Goal: Task Accomplishment & Management: Complete application form

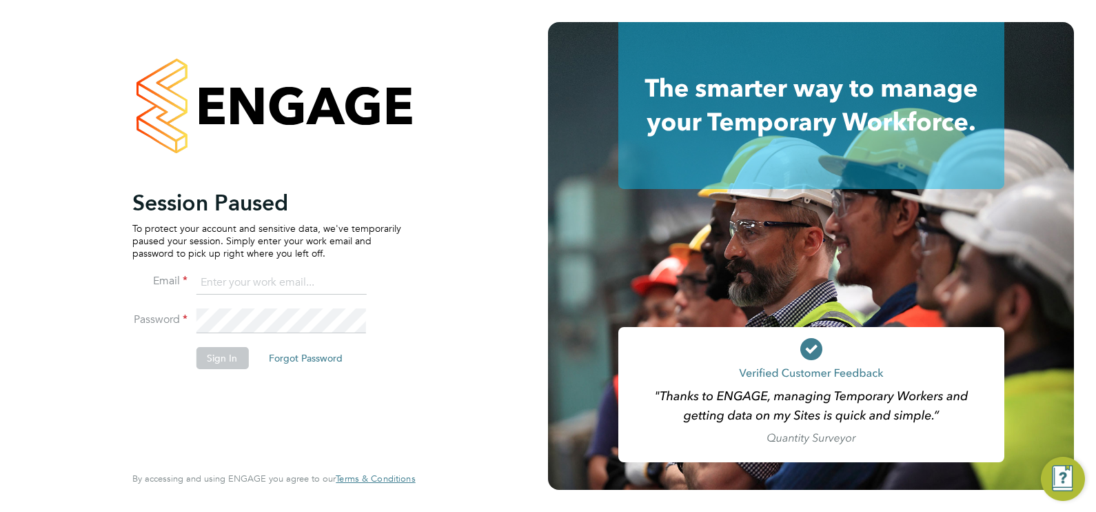
type input "ecrowe@skilledcareers.co.uk"
click at [224, 356] on button "Sign In" at bounding box center [222, 358] width 52 height 22
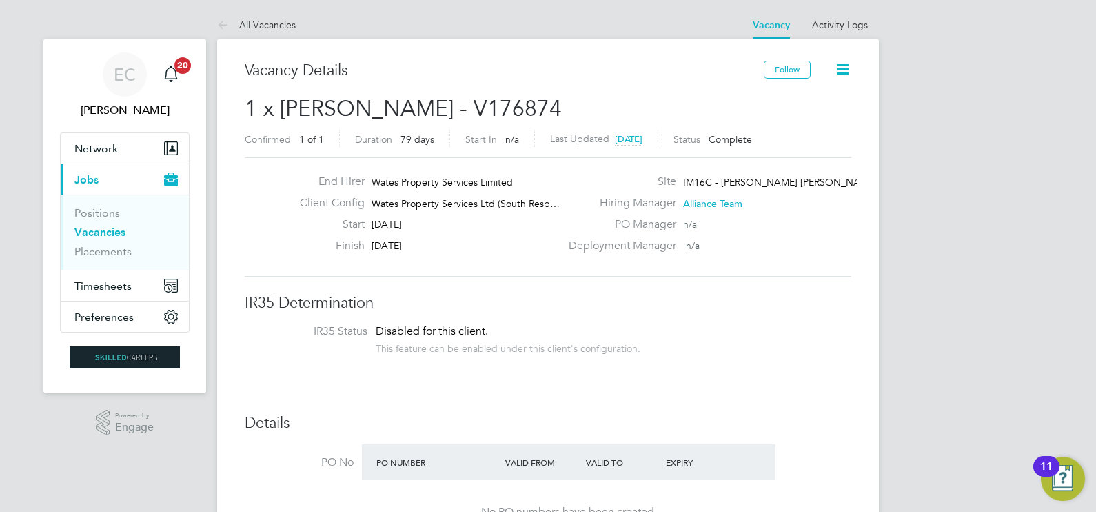
click at [112, 234] on link "Vacancies" at bounding box center [99, 231] width 51 height 13
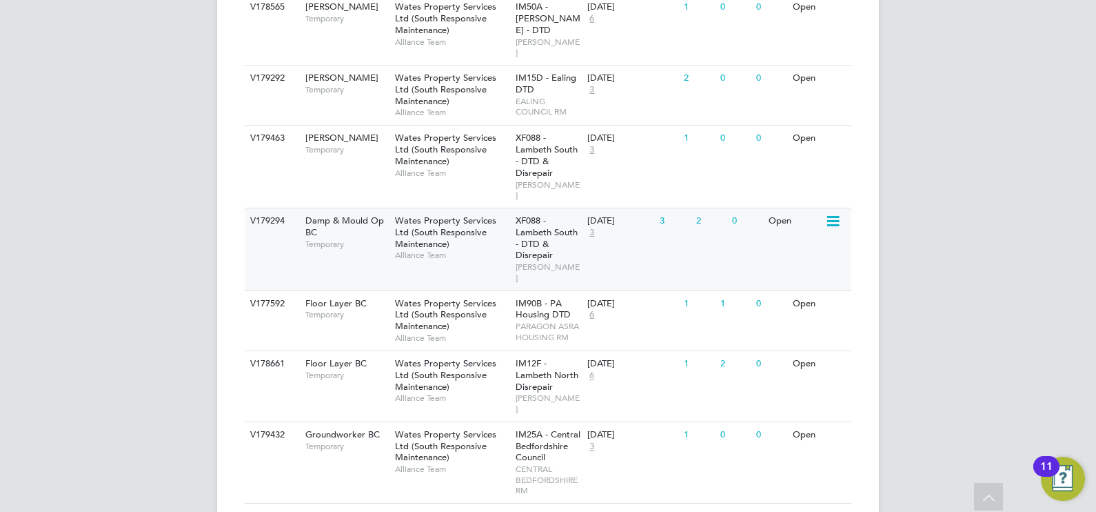
scroll to position [516, 0]
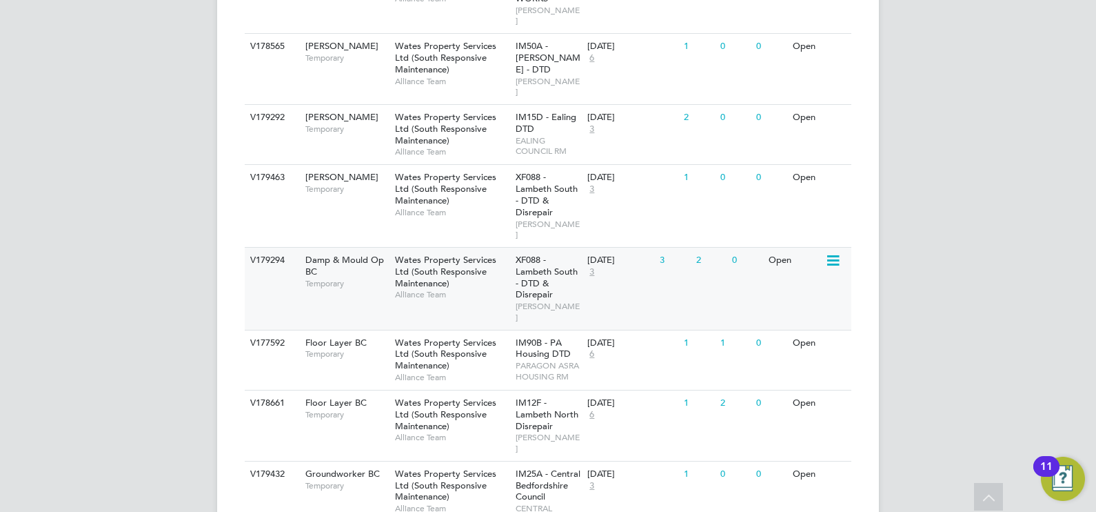
click at [491, 289] on span "Alliance Team" at bounding box center [452, 294] width 114 height 11
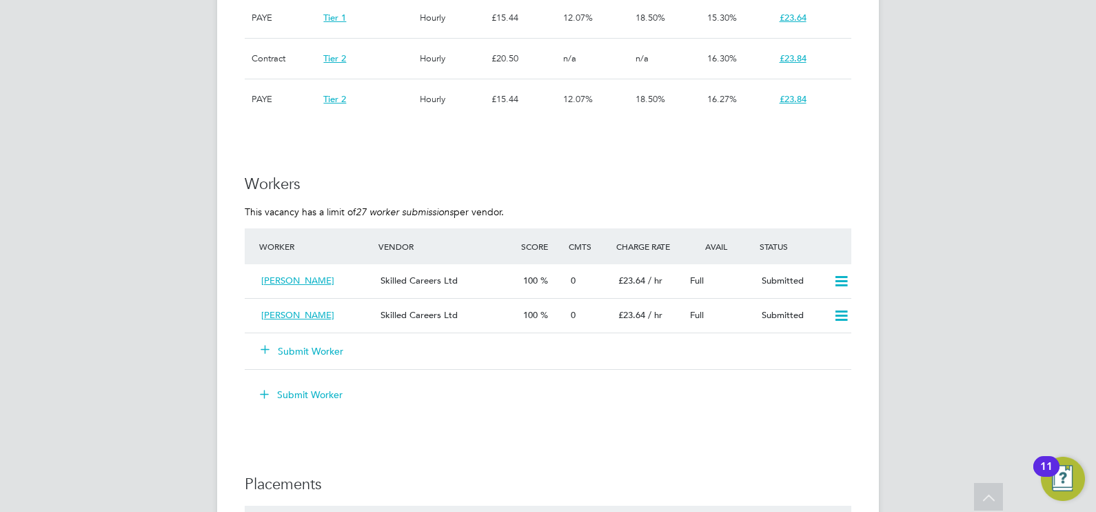
scroll to position [1120, 0]
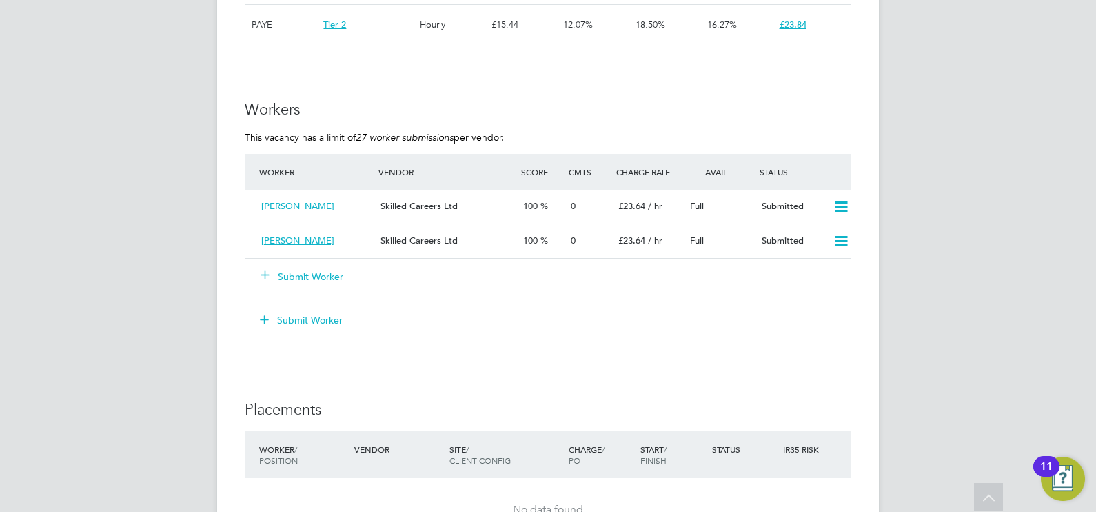
click at [307, 270] on button "Submit Worker" at bounding box center [302, 277] width 83 height 14
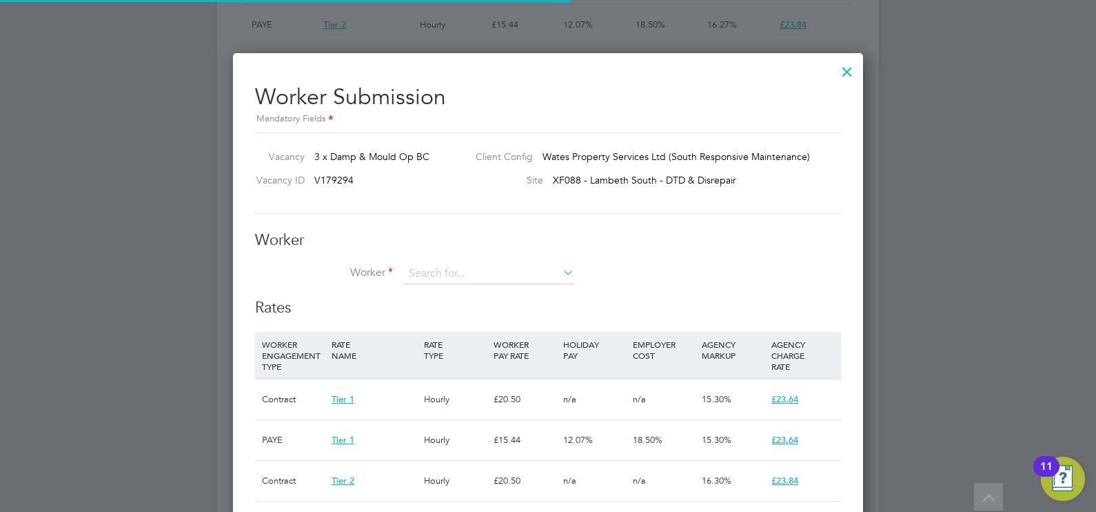
scroll to position [20, 359]
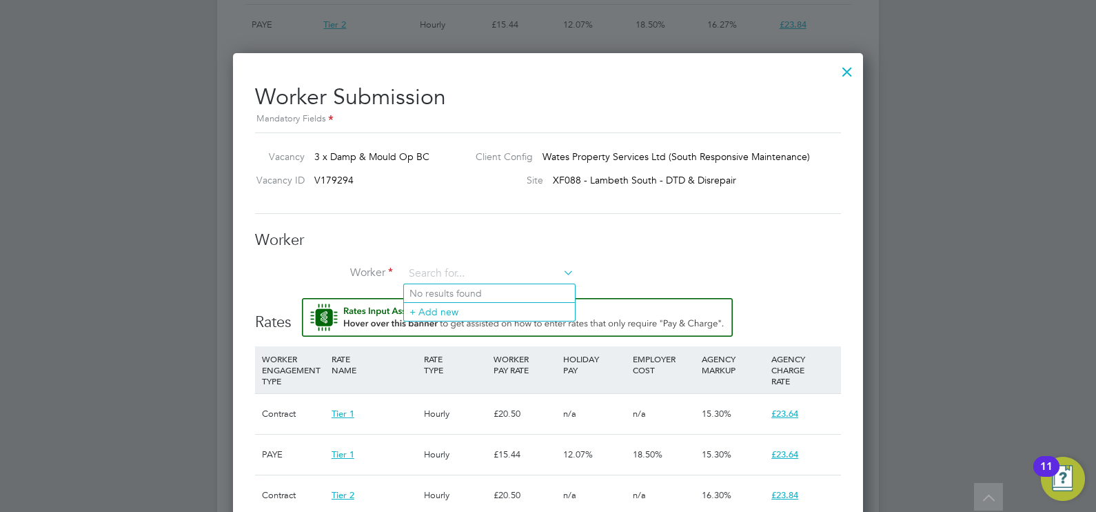
click at [452, 299] on li "No results found" at bounding box center [489, 293] width 171 height 18
click at [454, 311] on img "Rate Assistant" at bounding box center [517, 317] width 431 height 39
click at [448, 276] on input at bounding box center [489, 273] width 170 height 21
click at [460, 302] on li "+ Add new" at bounding box center [489, 311] width 171 height 19
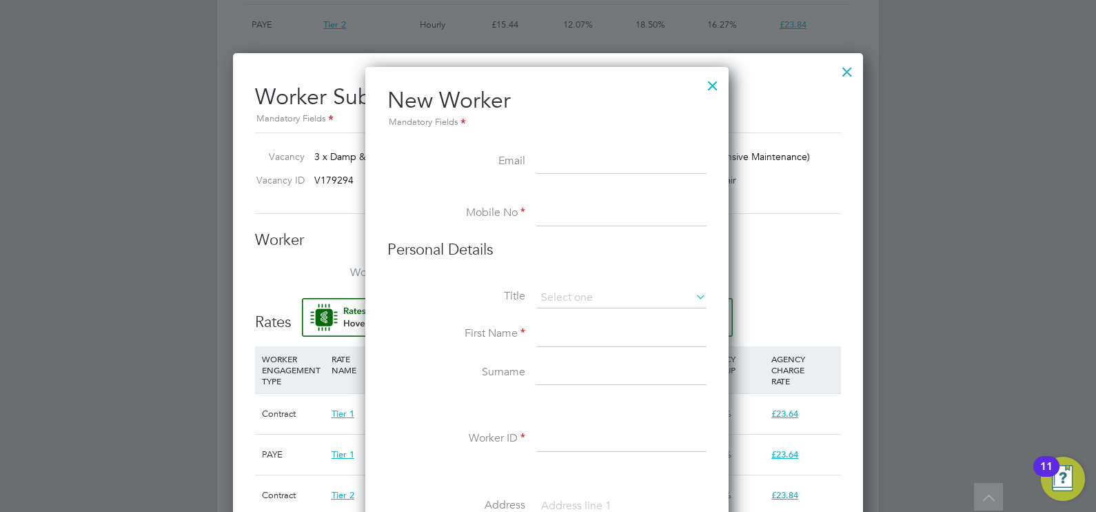
click at [591, 165] on input at bounding box center [621, 162] width 170 height 25
paste input "daddybones625@gmail.com"
type input "daddybones625@gmail.com"
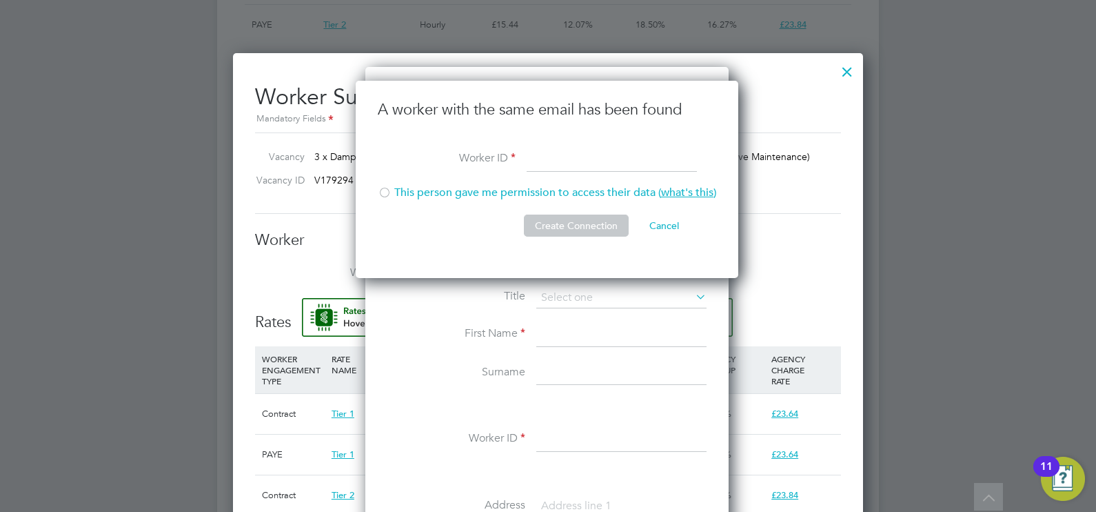
click at [558, 166] on input at bounding box center [612, 160] width 170 height 25
paste input "332197"
type input "332197"
click at [391, 190] on div at bounding box center [385, 194] width 14 height 14
click at [556, 214] on button "Create Connection" at bounding box center [576, 225] width 105 height 22
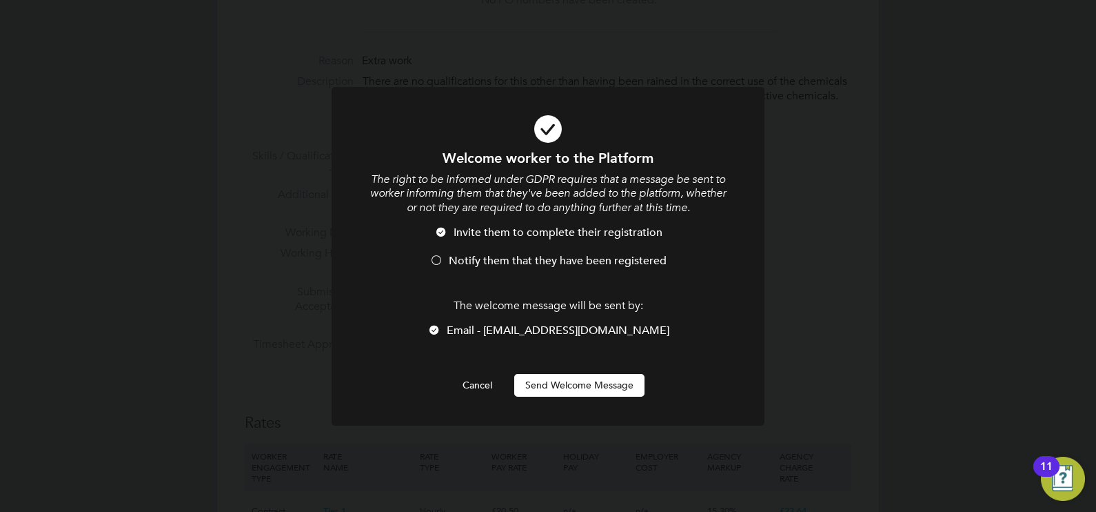
click at [520, 263] on span "Notify them that they have been registered" at bounding box center [558, 261] width 218 height 14
click at [546, 376] on button "Send Welcome Message" at bounding box center [579, 385] width 130 height 22
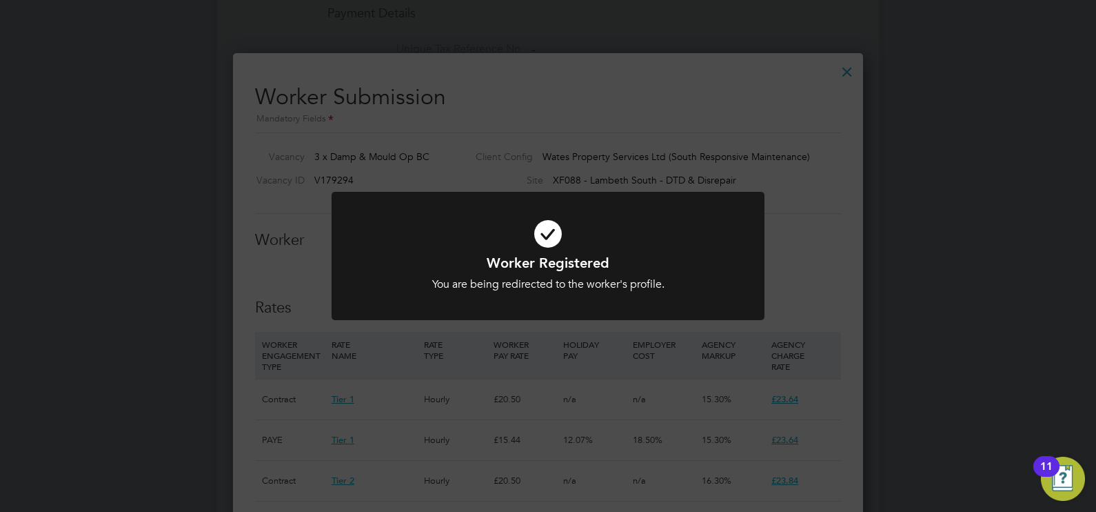
click at [718, 275] on div "Worker Registered You are being redirected to the worker's profile. Cancel Okay" at bounding box center [548, 273] width 359 height 38
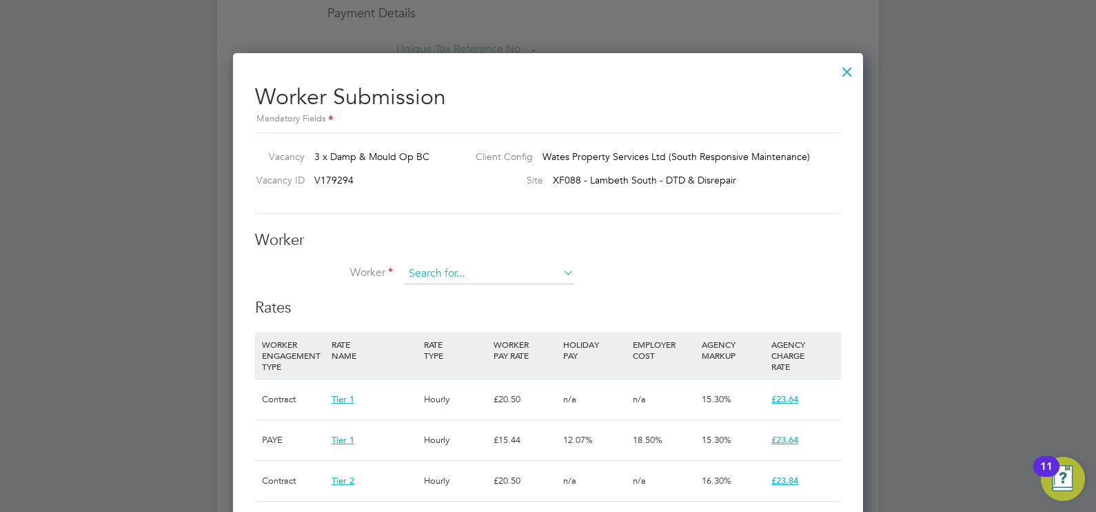
click at [499, 274] on input at bounding box center [489, 273] width 170 height 21
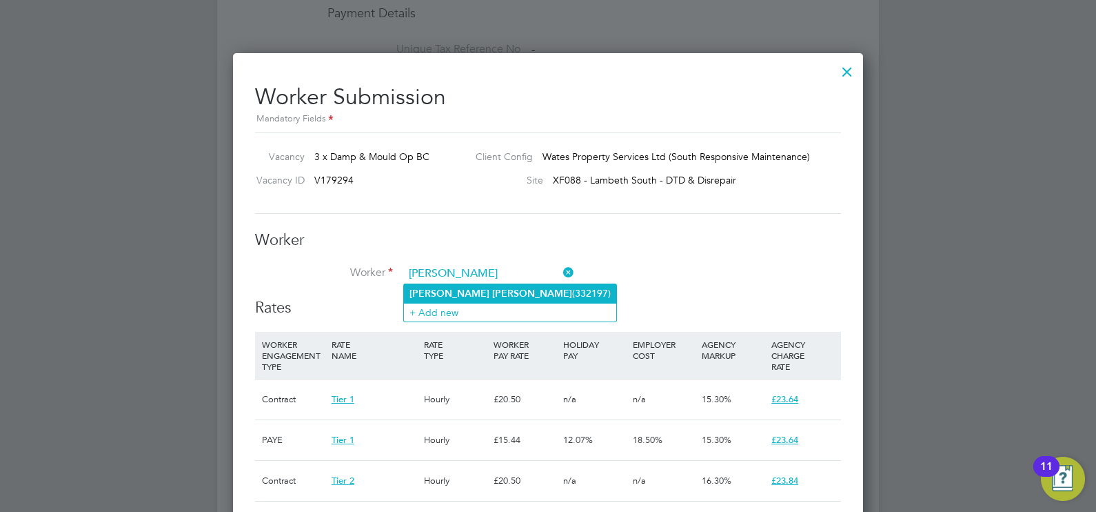
click at [527, 285] on li "Michael Waugh (332197)" at bounding box center [510, 293] width 212 height 19
type input "Michael Waugh (332197)"
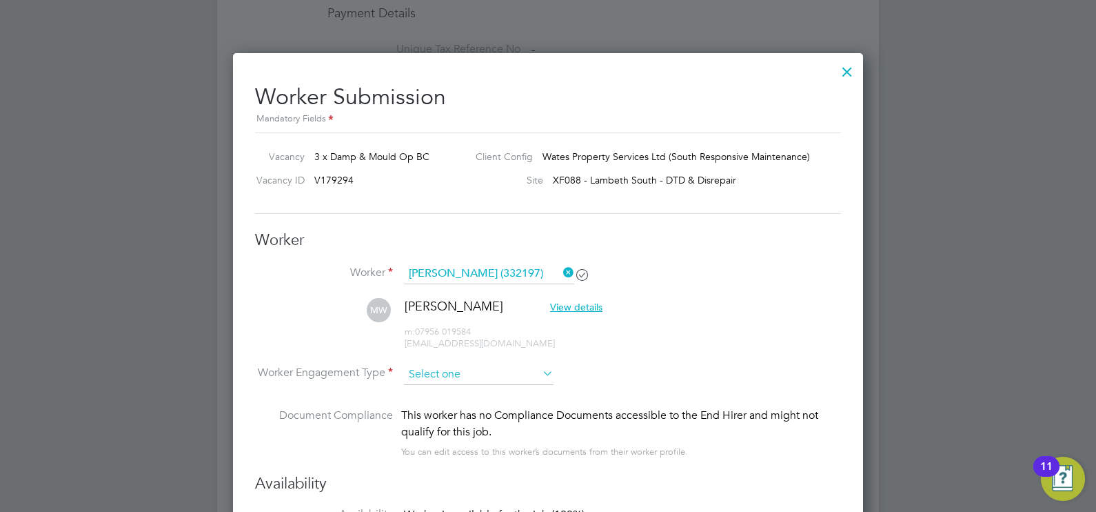
click at [478, 370] on input at bounding box center [479, 374] width 150 height 21
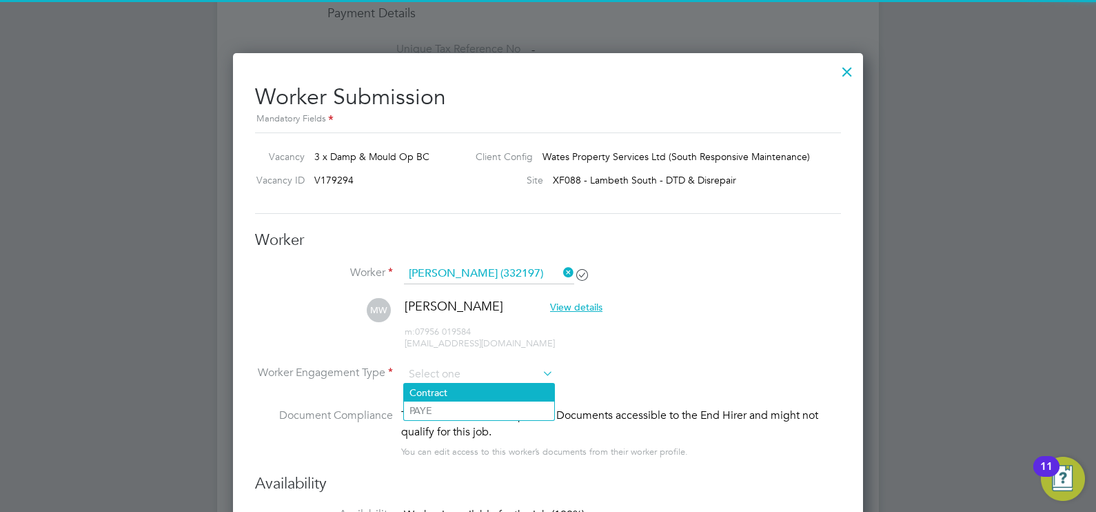
click at [447, 393] on li "Contract" at bounding box center [479, 392] width 150 height 18
type input "Contract"
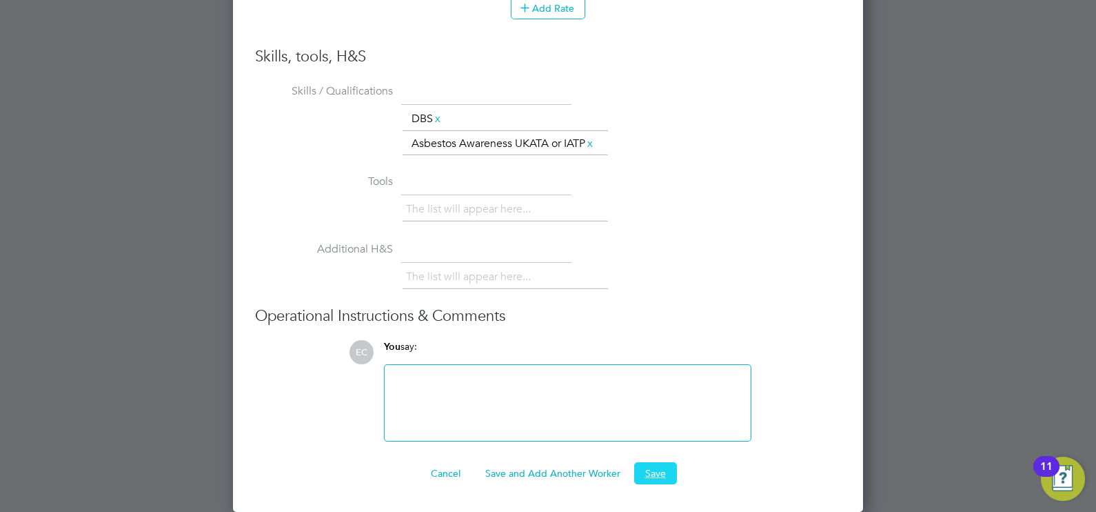
click at [652, 470] on button "Save" at bounding box center [655, 473] width 43 height 22
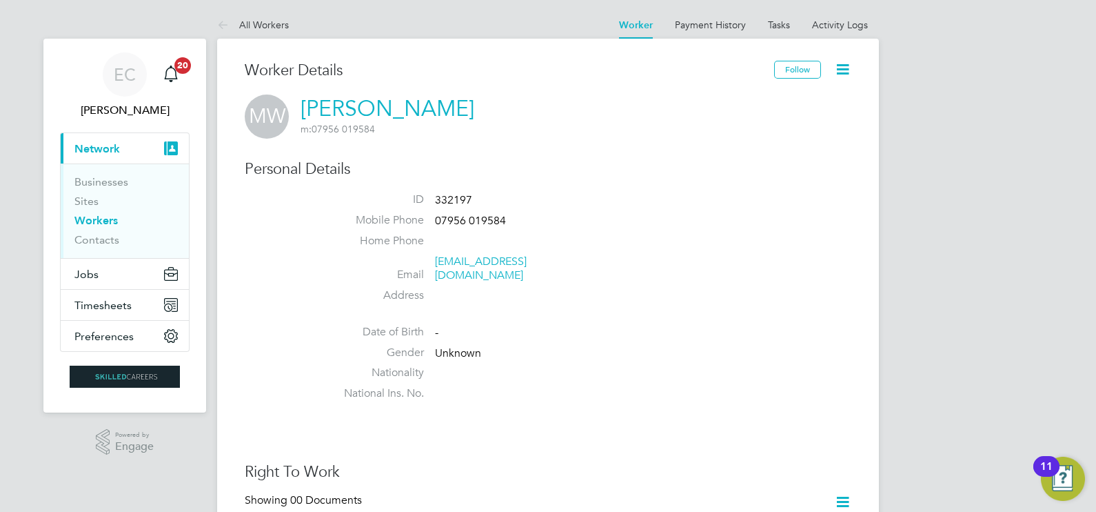
click at [95, 220] on link "Workers" at bounding box center [95, 220] width 43 height 13
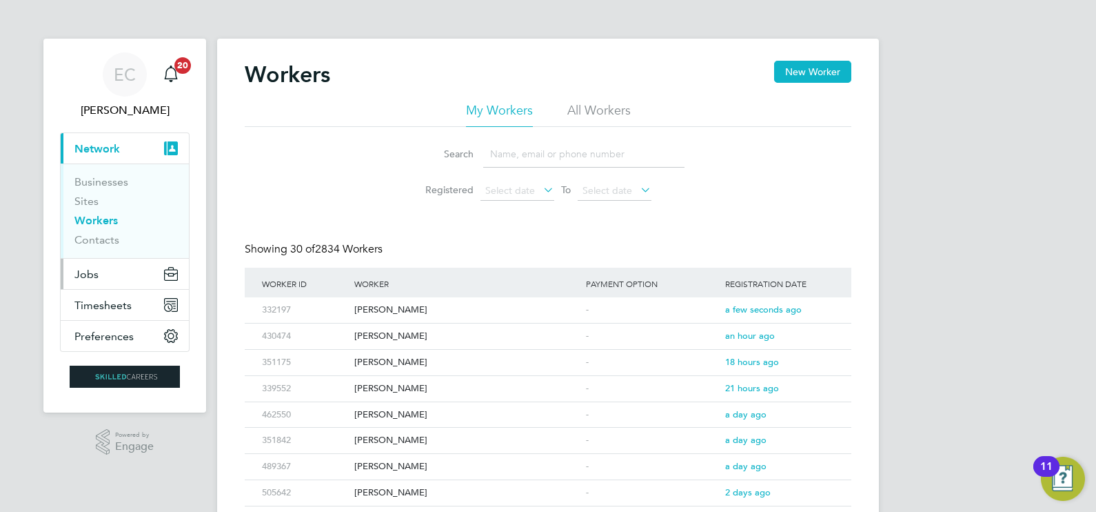
click at [124, 279] on button "Jobs" at bounding box center [125, 274] width 128 height 30
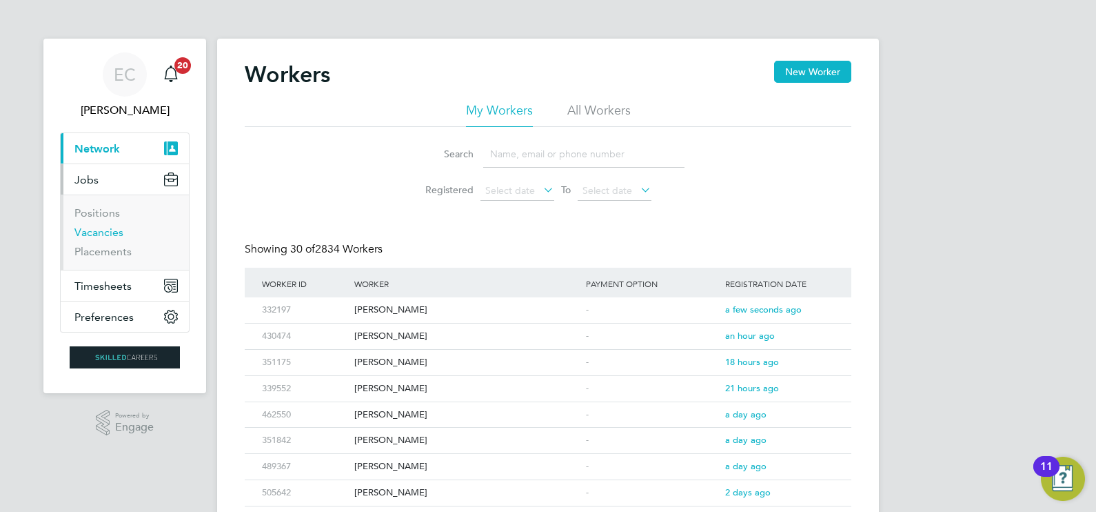
click at [108, 234] on link "Vacancies" at bounding box center [98, 231] width 49 height 13
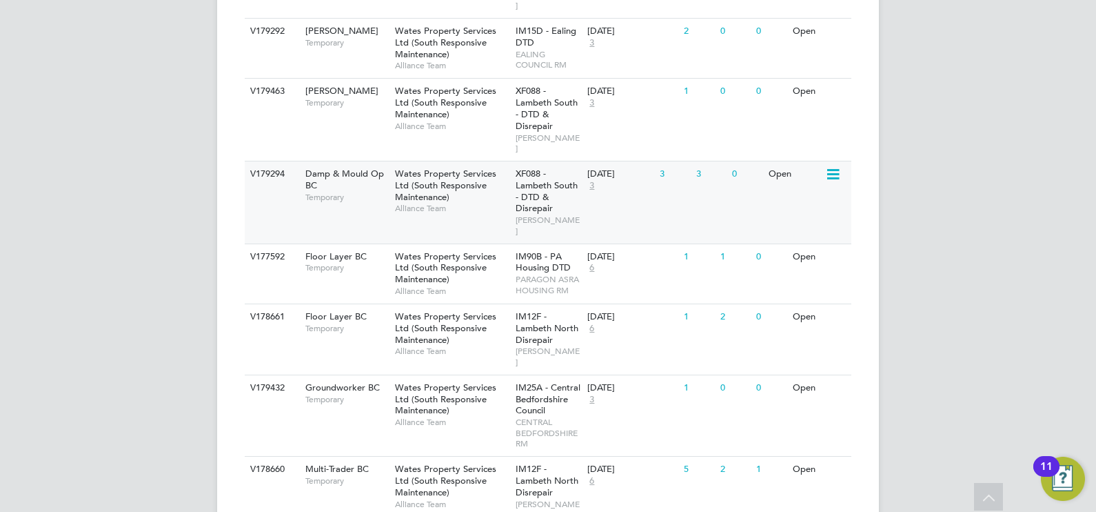
click at [466, 161] on div "Wates Property Services Ltd (South Responsive Maintenance) Alliance Team" at bounding box center [452, 190] width 121 height 59
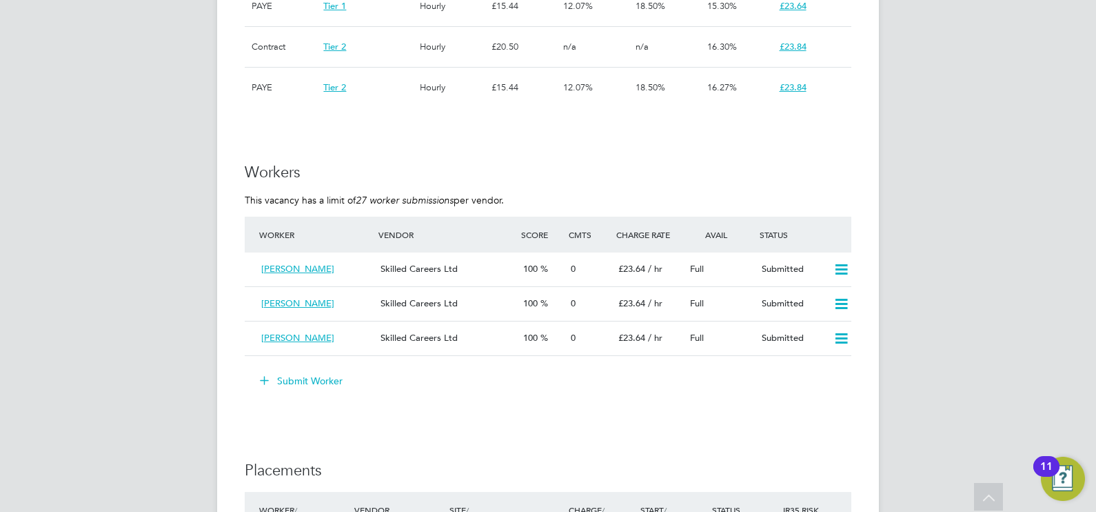
scroll to position [7, 7]
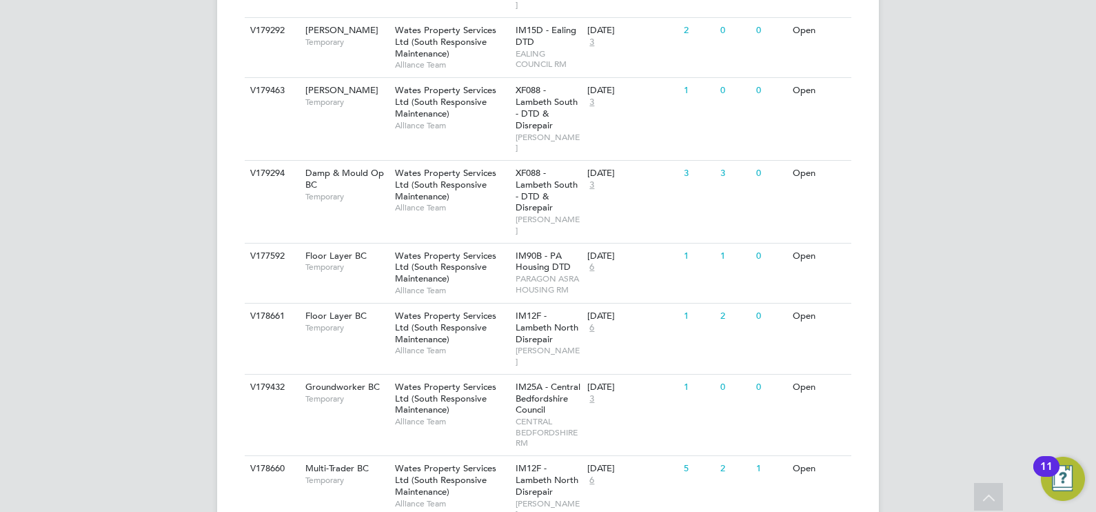
scroll to position [603, 0]
